Goal: Task Accomplishment & Management: Use online tool/utility

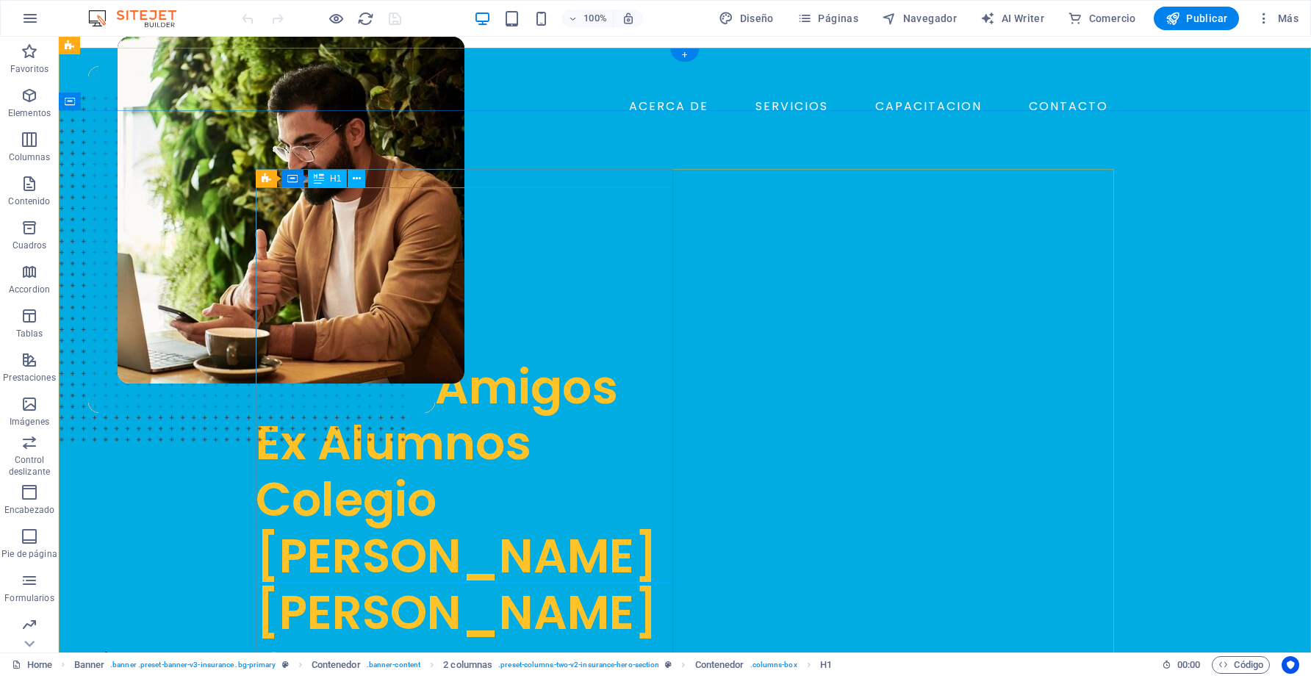
click at [509, 341] on div "Caja de Ahorro "Amigos Ex Alumnos Colegio [PERSON_NAME] [PERSON_NAME] Con Fe y …" at bounding box center [464, 500] width 417 height 508
click at [282, 159] on span "2 columnas" at bounding box center [299, 160] width 45 height 9
click at [338, 159] on span "Texto" at bounding box center [340, 160] width 21 height 9
click at [341, 354] on div "Caja de Ahorro "Amigos Ex Alumnos Colegio [PERSON_NAME] [PERSON_NAME] Con Fe y …" at bounding box center [464, 500] width 417 height 508
click at [354, 334] on div "Caja de Ahorro "Amigos Ex Alumnos Colegio [PERSON_NAME] [PERSON_NAME] Con Fe y …" at bounding box center [464, 500] width 417 height 508
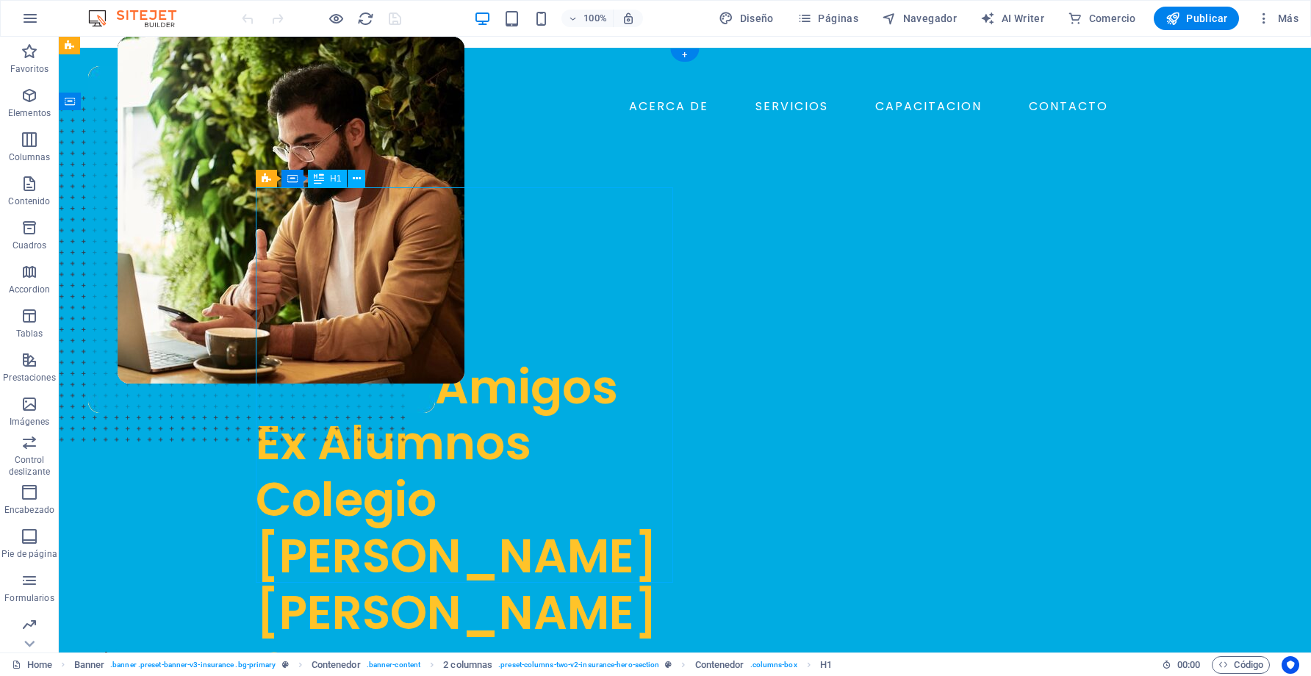
click at [354, 334] on div "Caja de Ahorro "Amigos Ex Alumnos Colegio [PERSON_NAME] [PERSON_NAME] Con Fe y …" at bounding box center [464, 500] width 417 height 508
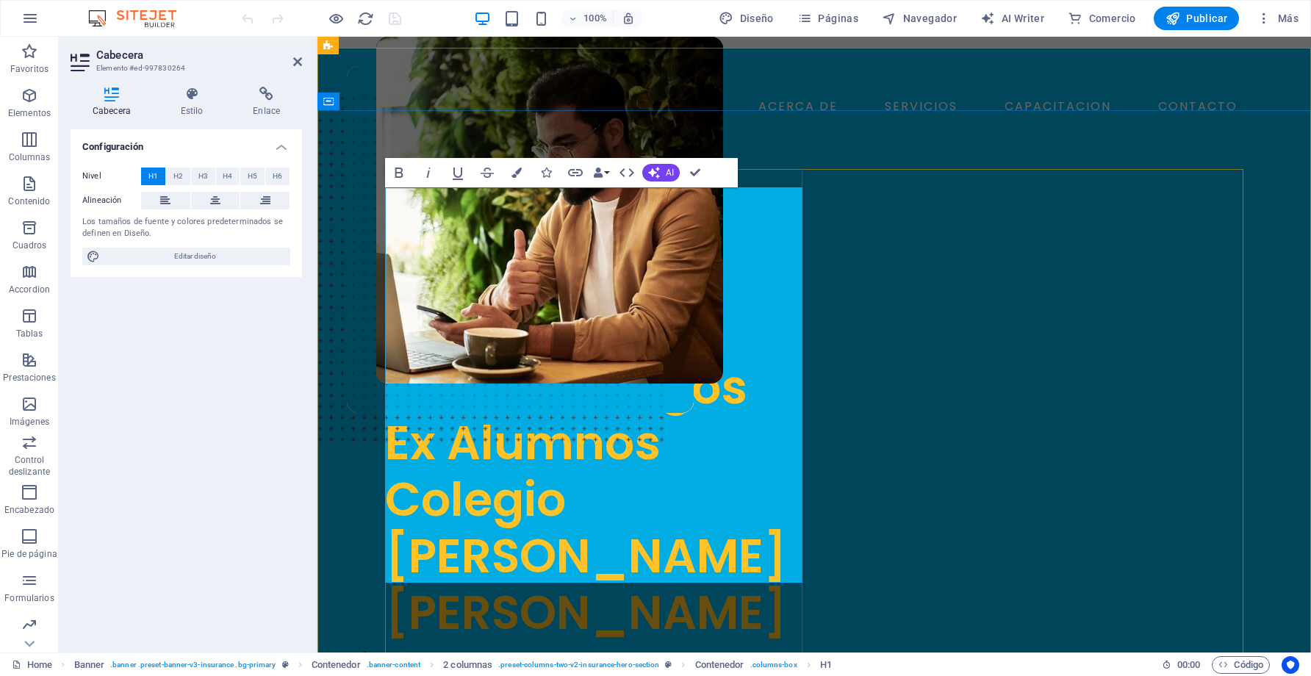
click at [481, 354] on span ""Amigos Ex Alumnos Colegio [PERSON_NAME] [PERSON_NAME] Con Fe y [PERSON_NAME]"" at bounding box center [586, 584] width 402 height 461
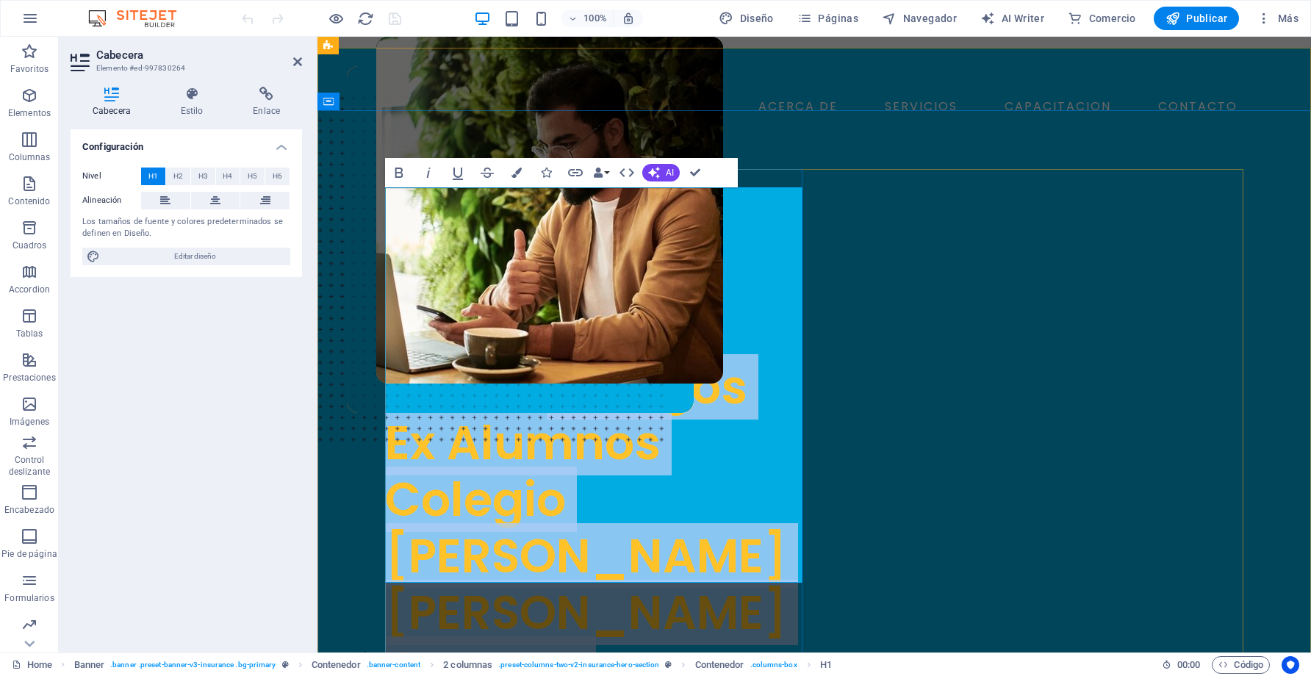
drag, startPoint x: 389, startPoint y: 312, endPoint x: 706, endPoint y: 548, distance: 394.9
click at [706, 548] on h1 "Caja de Ahorro "Amigos Ex Alumnos Colegio [PERSON_NAME] [PERSON_NAME] Con Fe y …" at bounding box center [593, 528] width 417 height 564
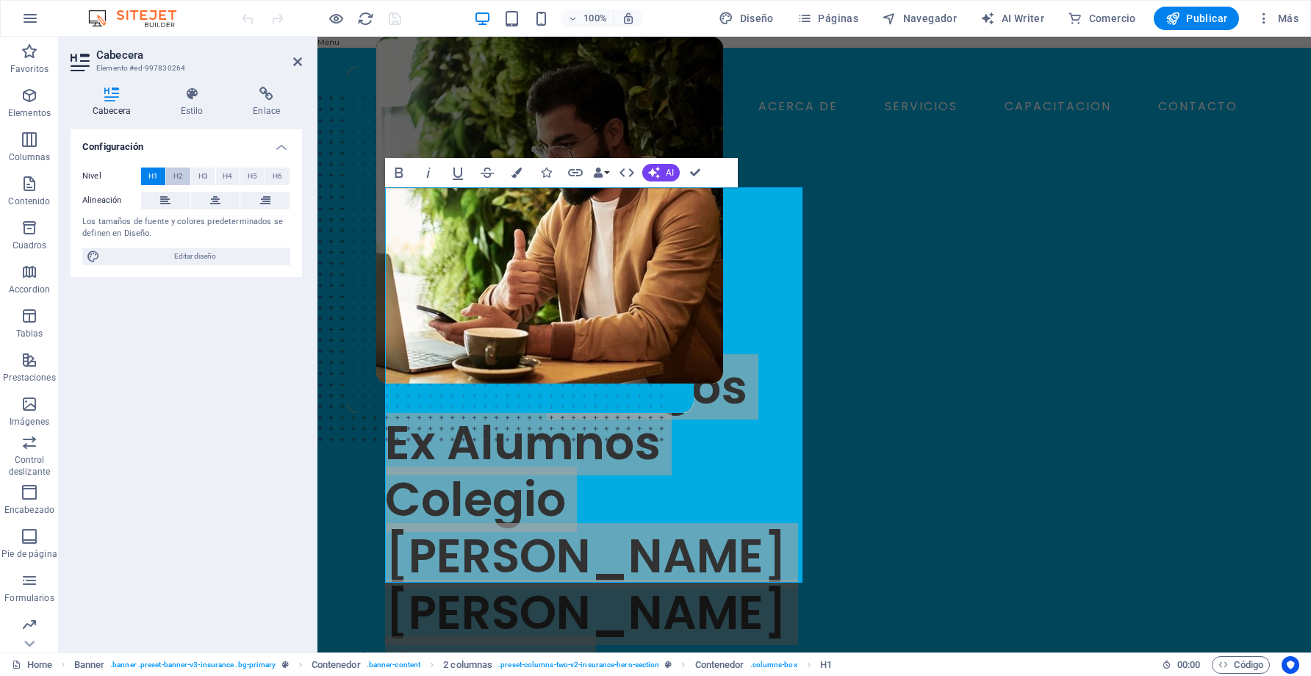
click at [183, 180] on button "H2" at bounding box center [178, 177] width 24 height 18
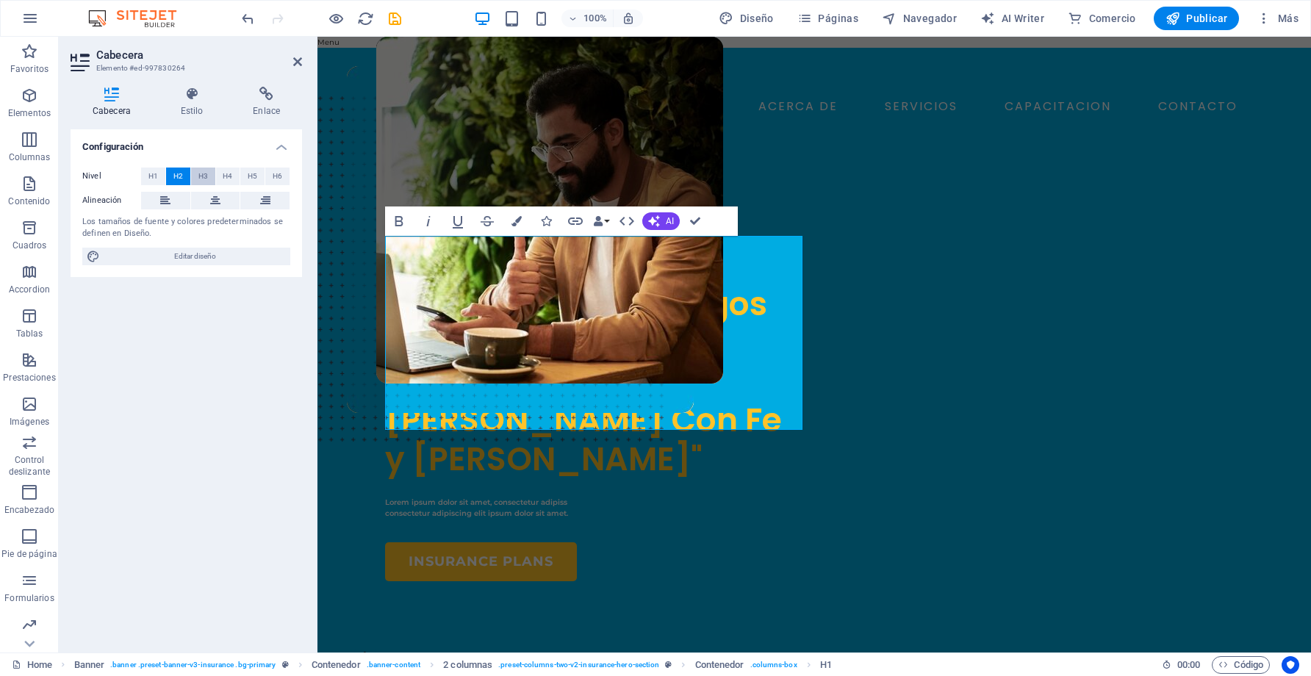
click at [199, 178] on span "H3" at bounding box center [203, 177] width 10 height 18
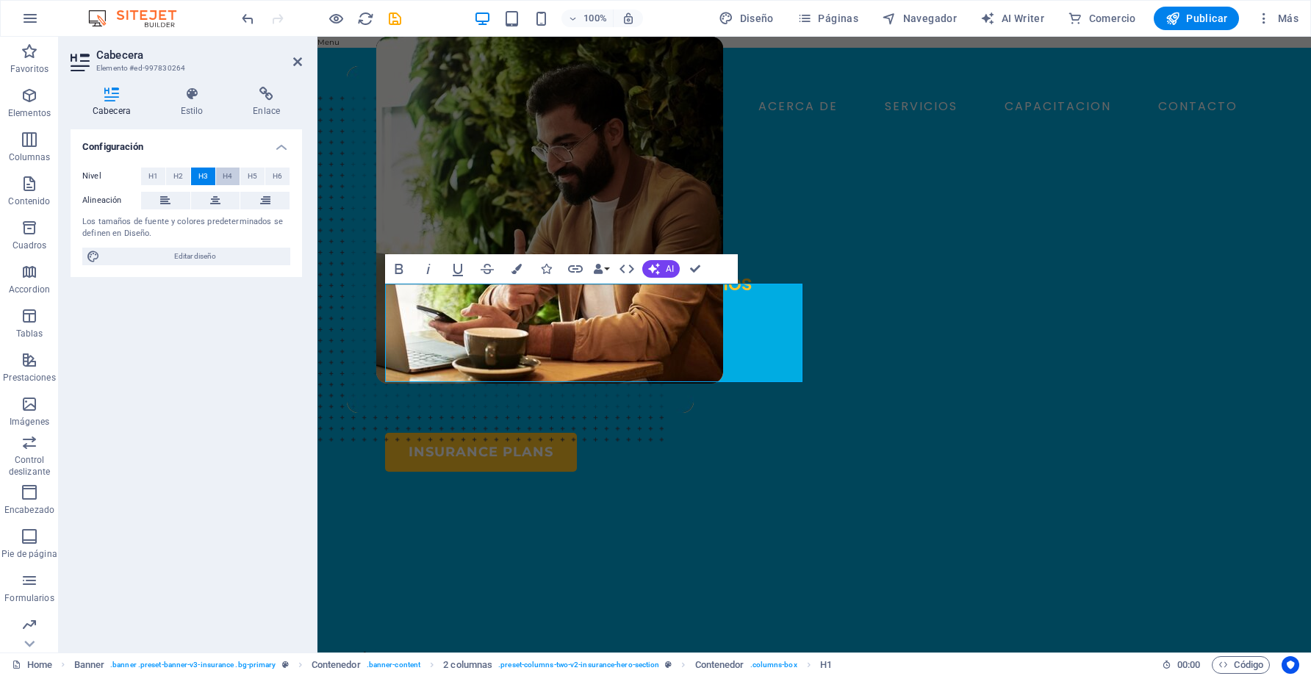
click at [226, 179] on span "H4" at bounding box center [228, 177] width 10 height 18
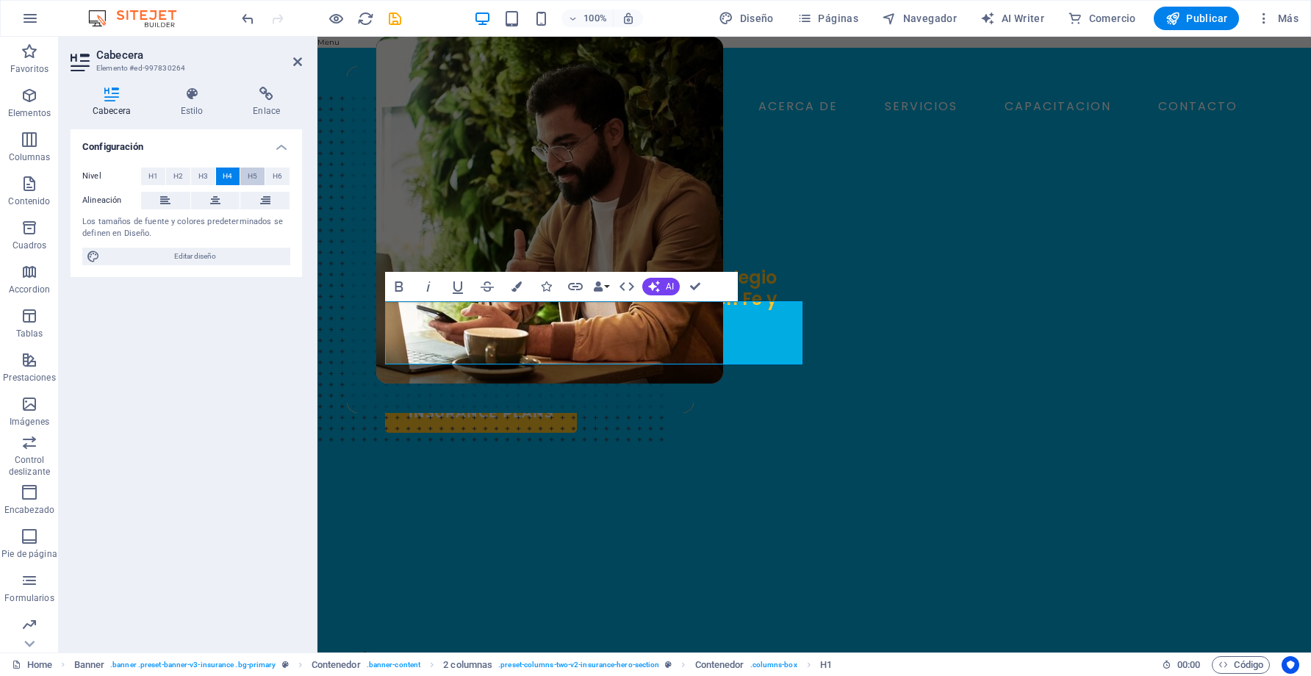
click at [251, 180] on span "H5" at bounding box center [253, 177] width 10 height 18
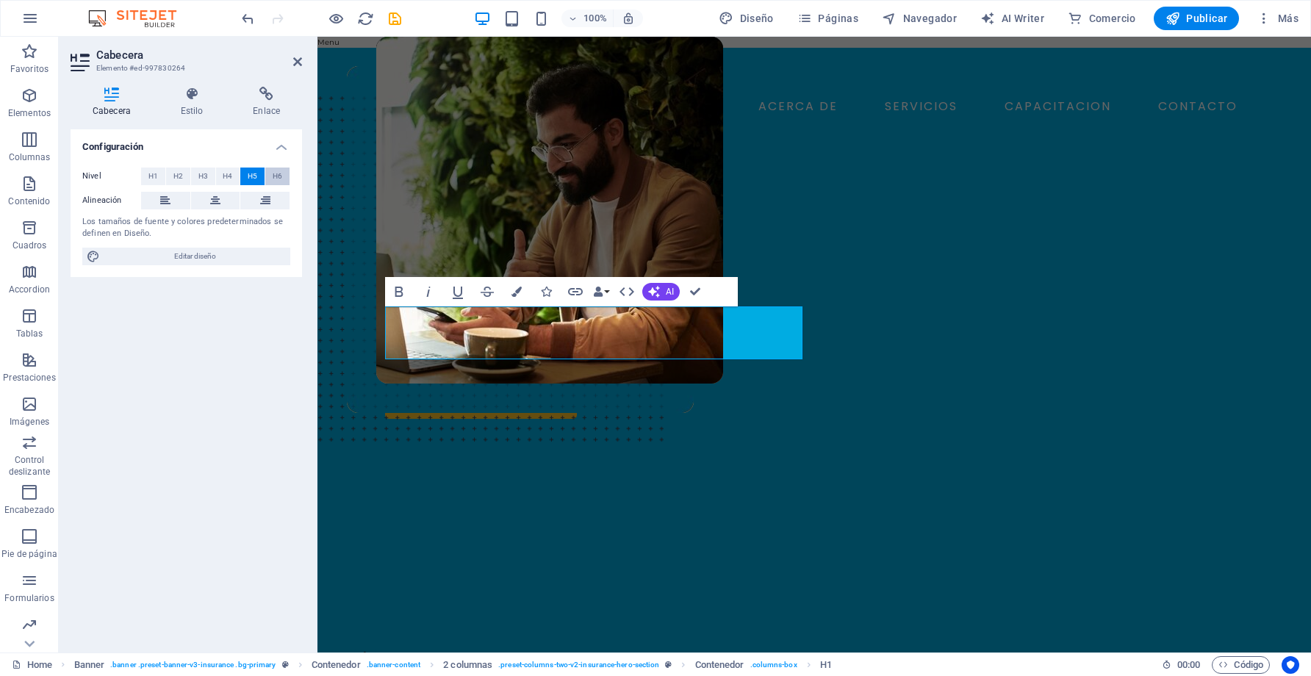
click at [276, 182] on span "H6" at bounding box center [278, 177] width 10 height 18
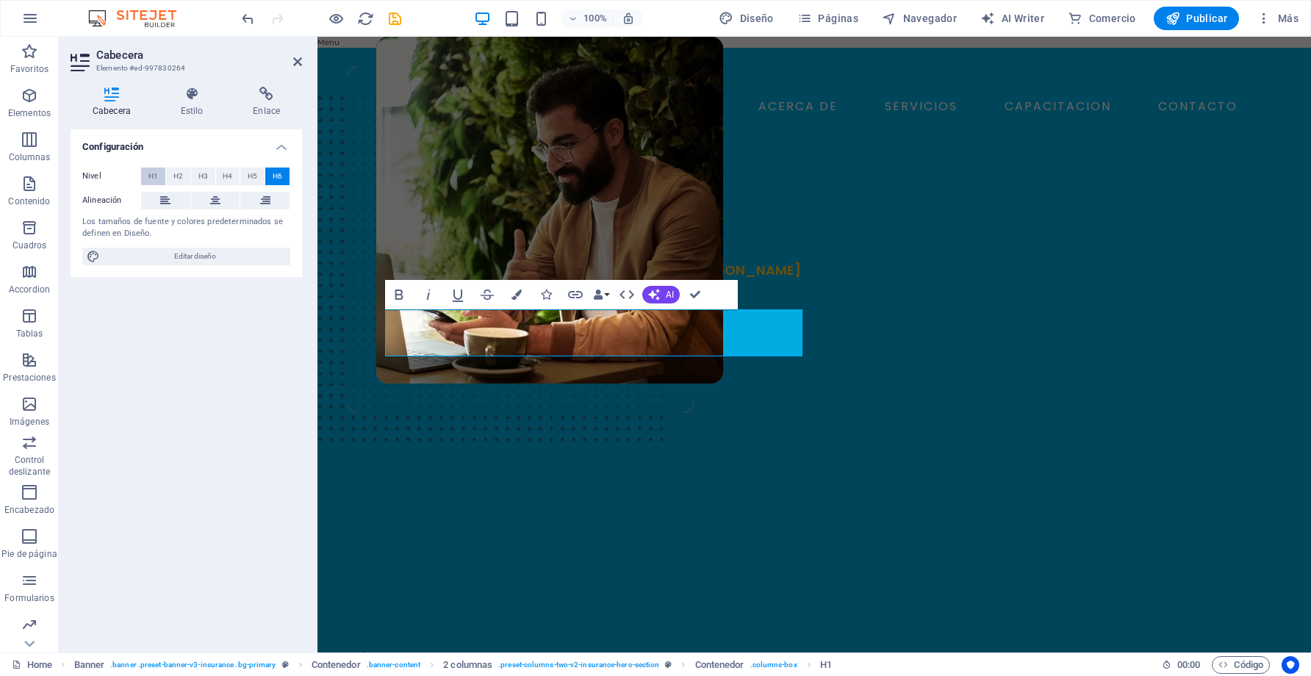
click at [157, 176] on span "H1" at bounding box center [153, 177] width 10 height 18
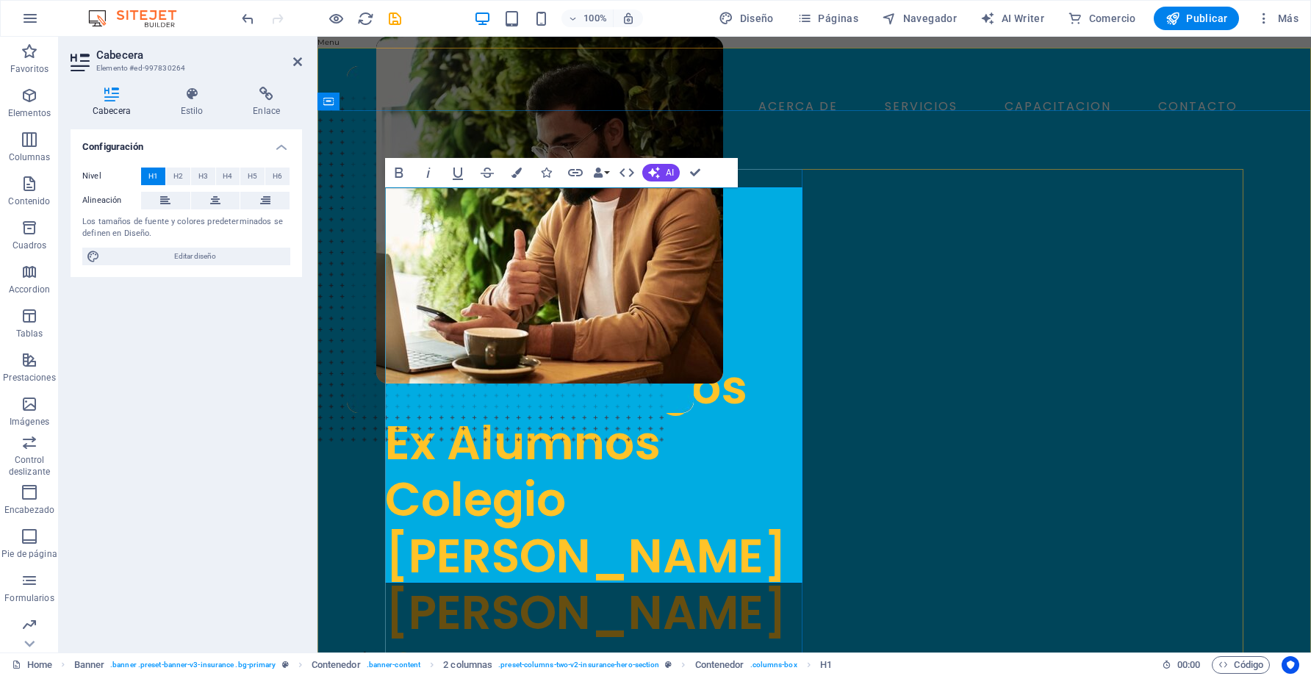
click at [389, 354] on span ""Amigos Ex Alumnos Colegio [PERSON_NAME] [PERSON_NAME] Con Fe y [PERSON_NAME]"" at bounding box center [586, 584] width 402 height 461
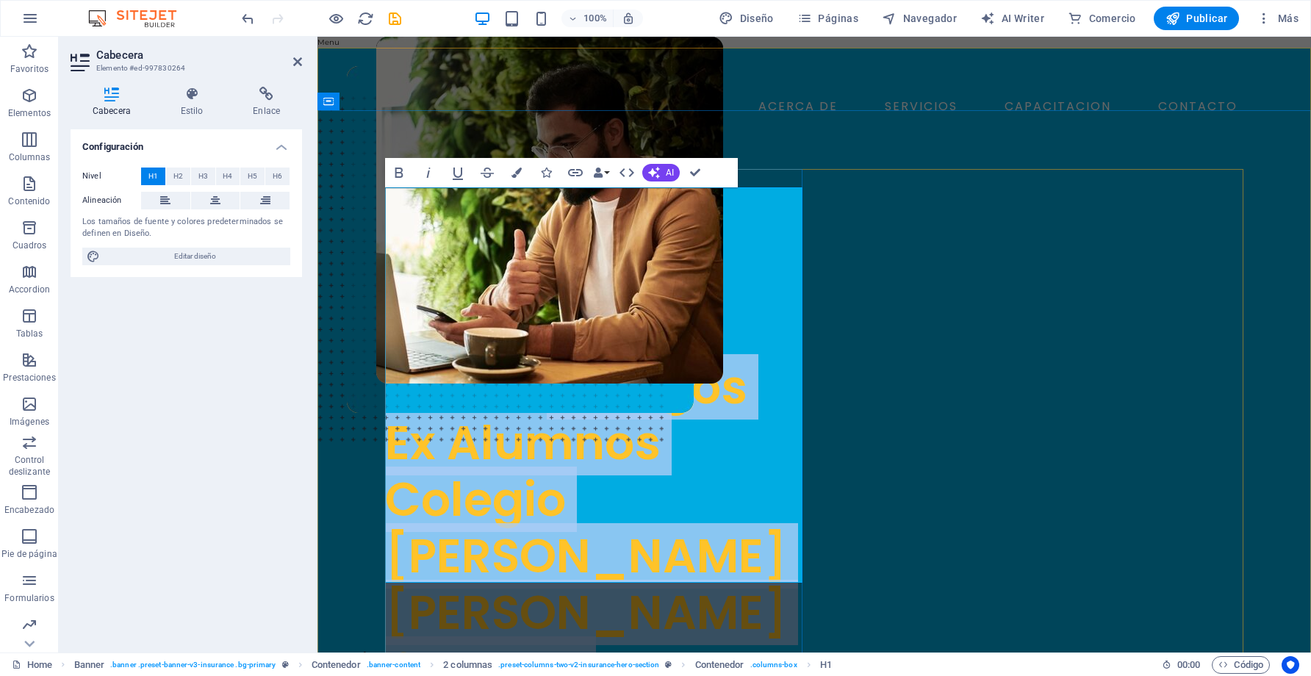
drag, startPoint x: 392, startPoint y: 309, endPoint x: 742, endPoint y: 561, distance: 432.2
click at [742, 561] on h1 "Caja de Ahorro "Amigos Ex Alumnos Colegio [PERSON_NAME] [PERSON_NAME] Con Fe y …" at bounding box center [593, 528] width 417 height 564
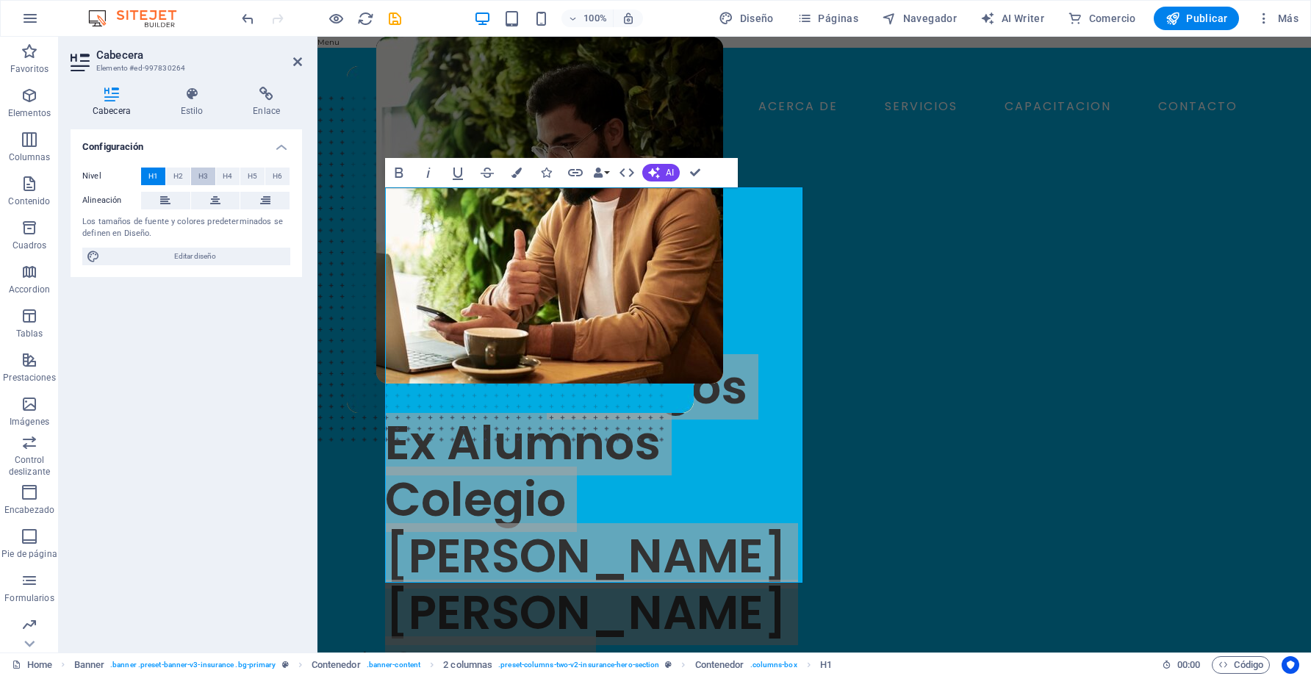
click at [206, 178] on span "H3" at bounding box center [203, 177] width 10 height 18
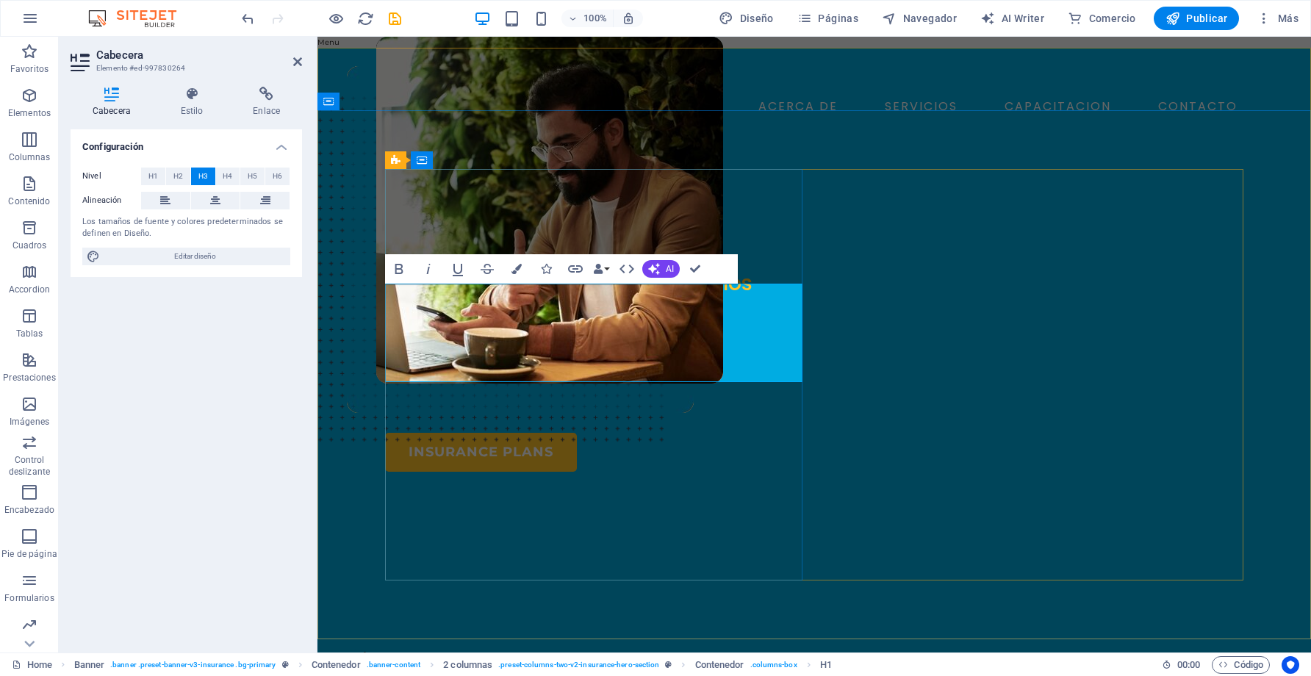
click at [606, 349] on span ""Amigos Ex Alumnos Colegio [PERSON_NAME] [PERSON_NAME] Con Fe y [PERSON_NAME]"" at bounding box center [568, 320] width 367 height 103
click at [586, 348] on span ""Amigos Ex Alumnos Colegio [PERSON_NAME] [PERSON_NAME] Con Fe y [PERSON_NAME]"" at bounding box center [568, 320] width 367 height 103
click at [547, 316] on span "Caja de Ahorro "Amigos Ex Alumnos Colegio [PERSON_NAME] [PERSON_NAME] Con Fe y …" at bounding box center [568, 320] width 367 height 103
click at [512, 317] on span "Caja de Ahorro ‌ "Amigos Ex Alumnos Colegio [PERSON_NAME] [PERSON_NAME] Con Fe …" at bounding box center [586, 320] width 403 height 103
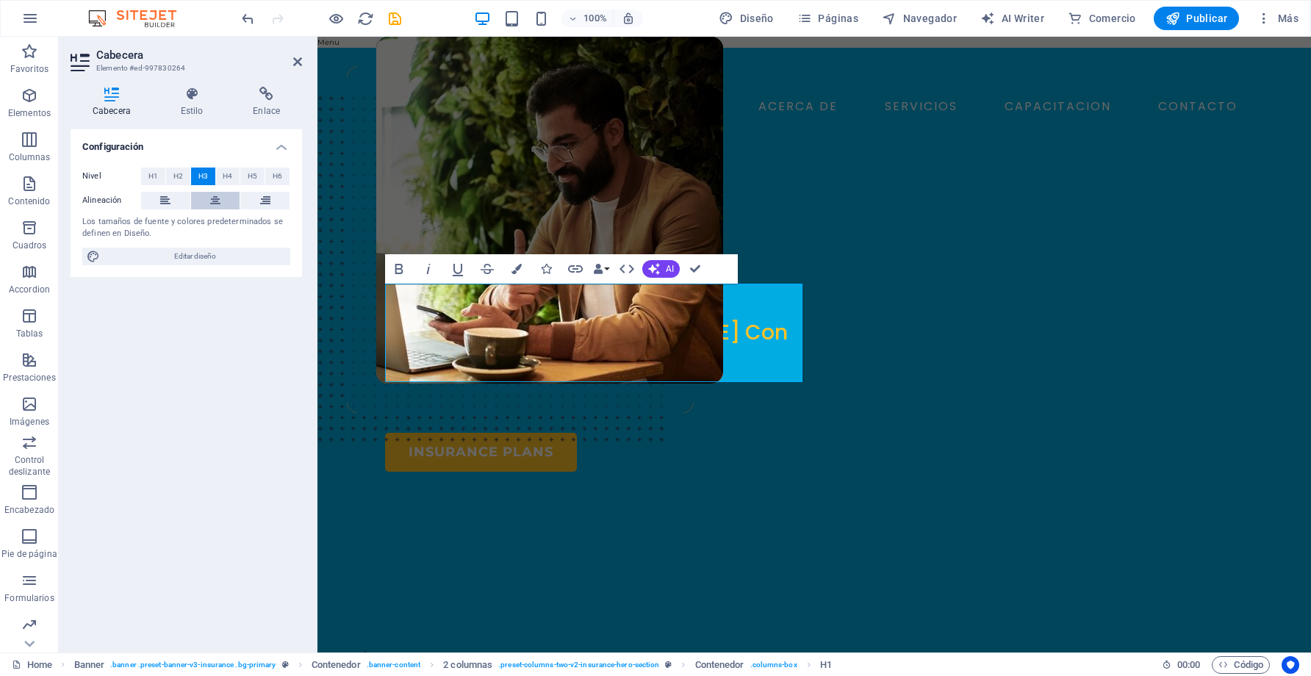
click at [221, 202] on button at bounding box center [215, 201] width 49 height 18
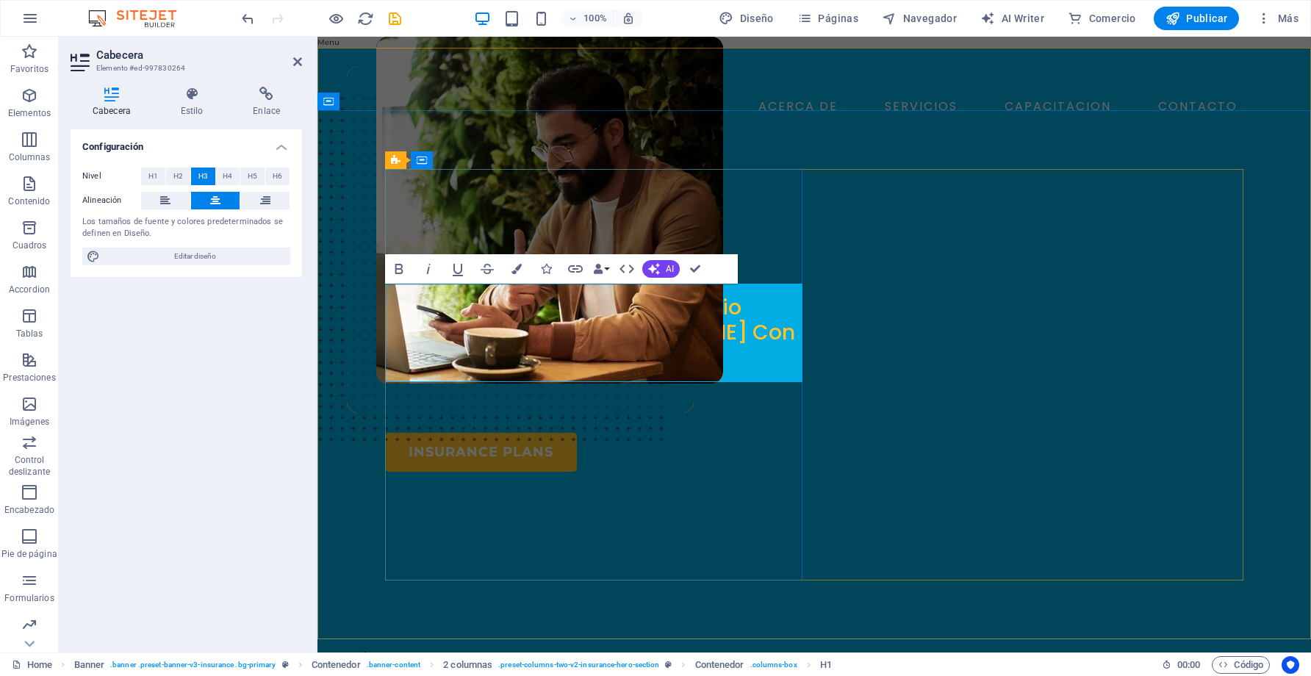
click at [590, 346] on span ""Amigos Ex Alumnos Colegio [PERSON_NAME] [PERSON_NAME] Con Fe y [PERSON_NAME]"" at bounding box center [593, 332] width 403 height 78
click at [645, 335] on span ""Amigos Ex Alumnos Colegio [PERSON_NAME] [PERSON_NAME] Con Fe y [PERSON_NAME]"" at bounding box center [593, 332] width 403 height 78
